Goal: Use online tool/utility: Utilize a website feature to perform a specific function

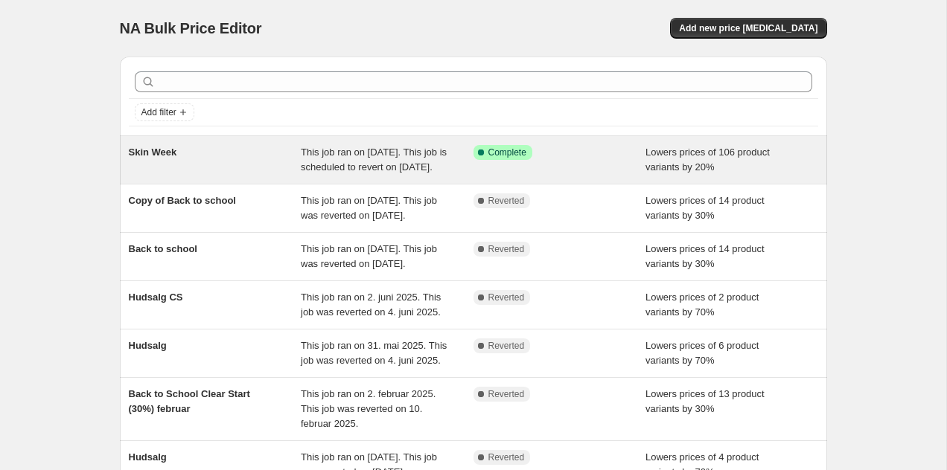
click at [347, 173] on span "This job ran on [DATE]. This job is scheduled to revert on [DATE]." at bounding box center [374, 160] width 146 height 26
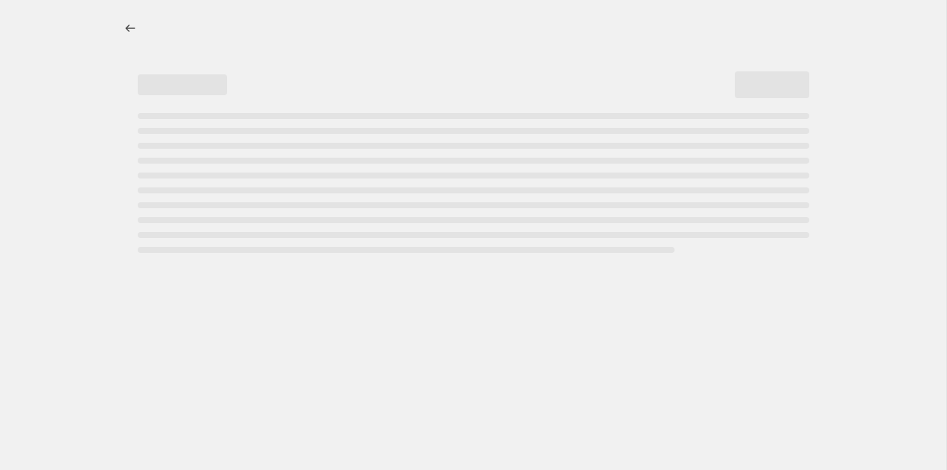
select select "percentage"
select select "collection"
select select "not_equal"
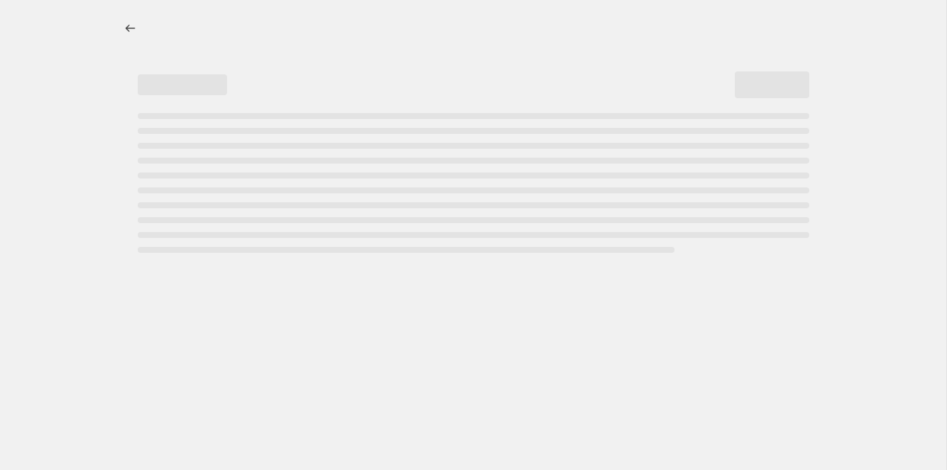
select select "not_equal"
select select "vendor"
select select "product_status"
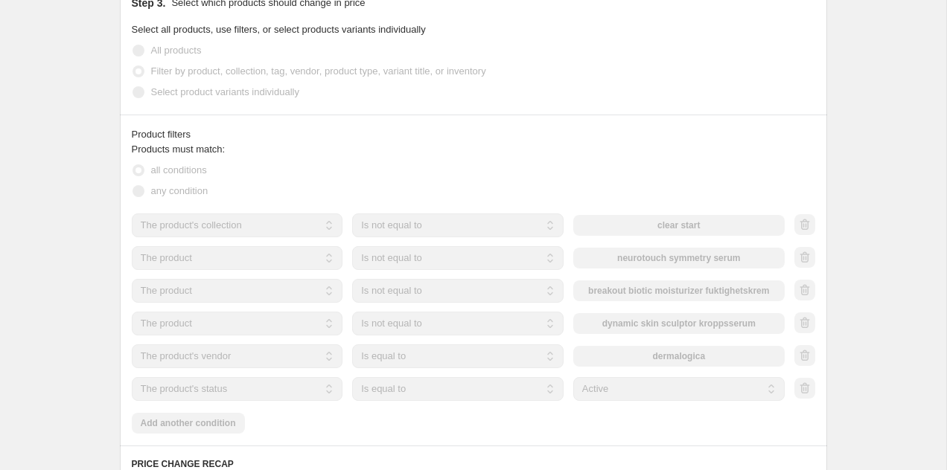
scroll to position [866, 0]
